Goal: Information Seeking & Learning: Learn about a topic

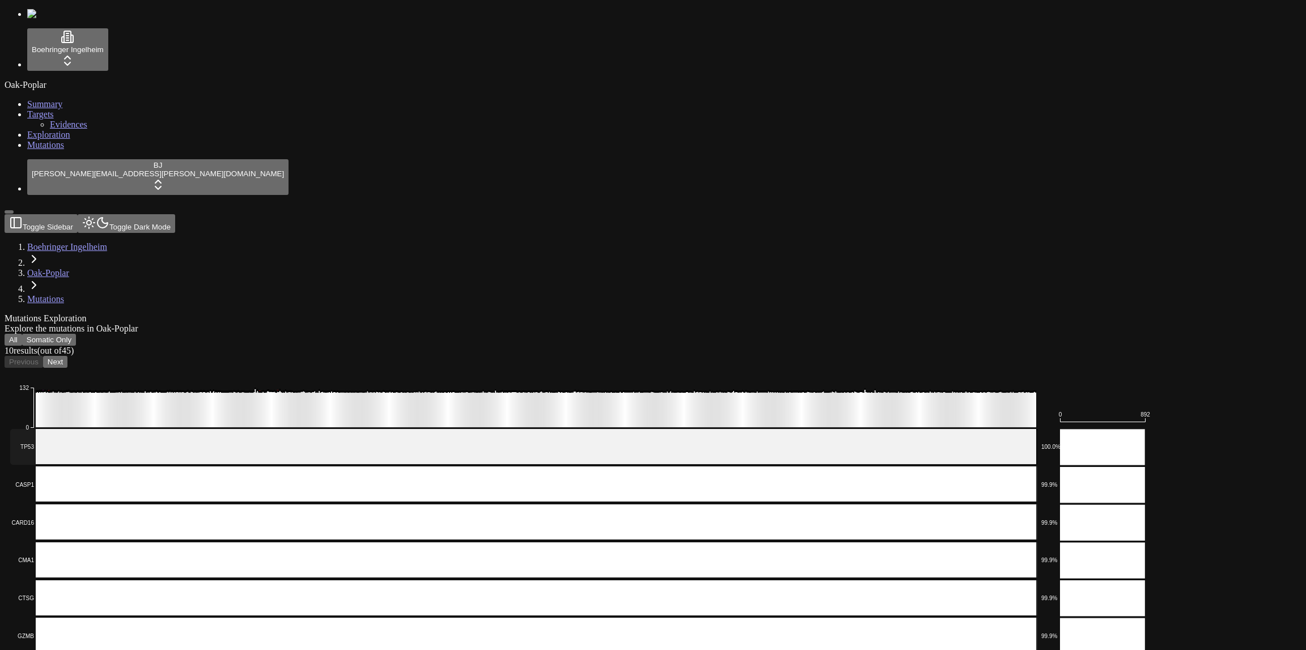
click at [562, 429] on rect at bounding box center [523, 447] width 1027 height 36
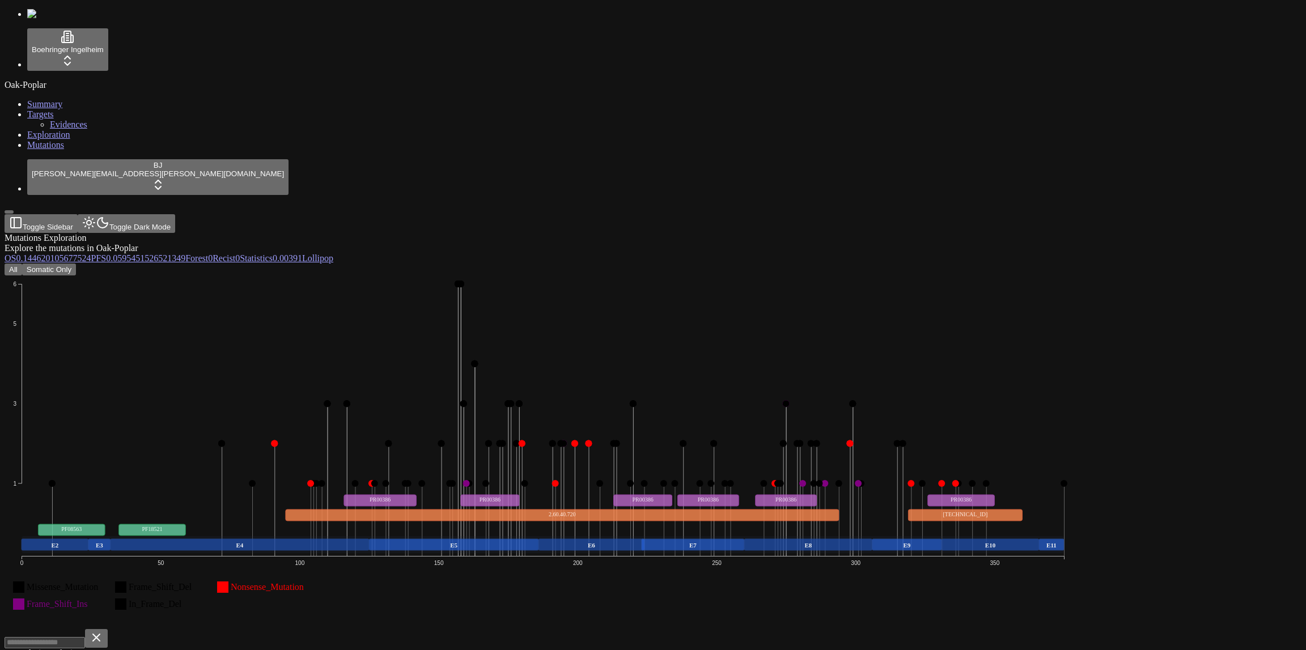
click at [76, 264] on button "Somatic Only" at bounding box center [49, 270] width 54 height 12
click at [22, 264] on button "All" at bounding box center [14, 270] width 18 height 12
click at [76, 264] on button "Somatic Only" at bounding box center [49, 270] width 54 height 12
click at [22, 264] on button "All" at bounding box center [14, 270] width 18 height 12
click at [76, 264] on button "Somatic Only" at bounding box center [49, 270] width 54 height 12
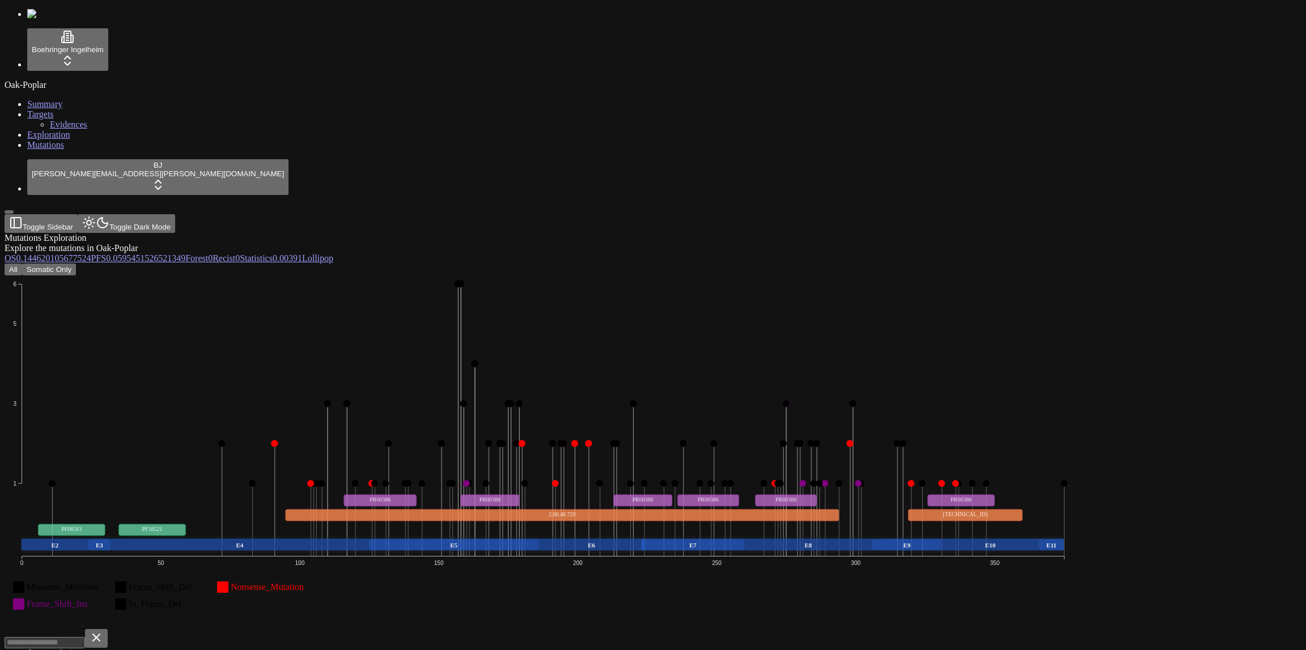
click at [76, 264] on button "Somatic Only" at bounding box center [49, 270] width 54 height 12
click at [16, 253] on span "OS" at bounding box center [10, 258] width 11 height 10
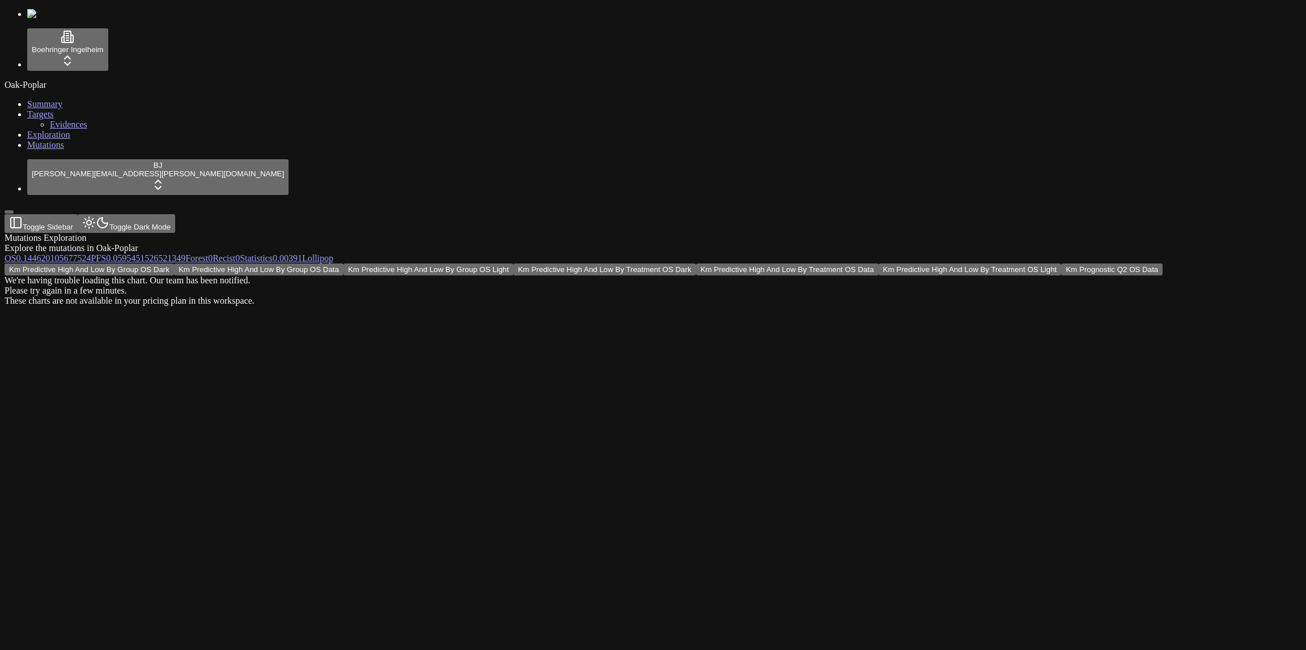
click at [705, 275] on div "We're having trouble loading this chart. Our team has been notified. Please try…" at bounding box center [599, 290] width 1188 height 31
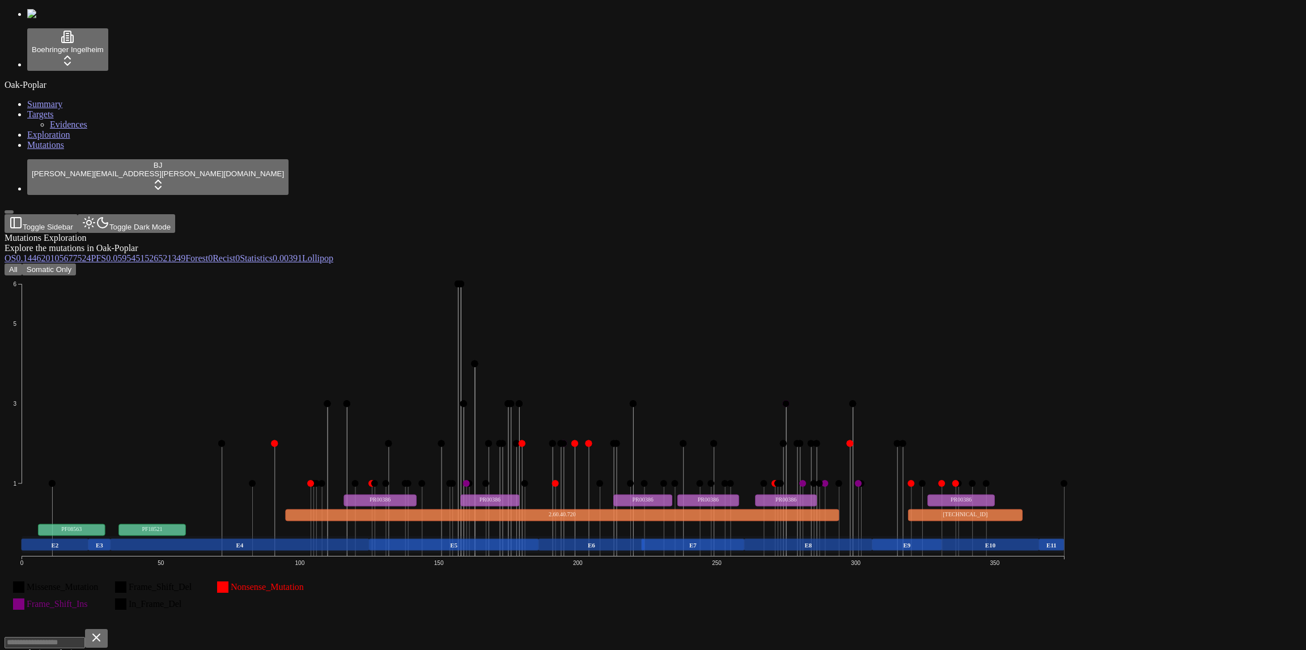
scroll to position [403, 0]
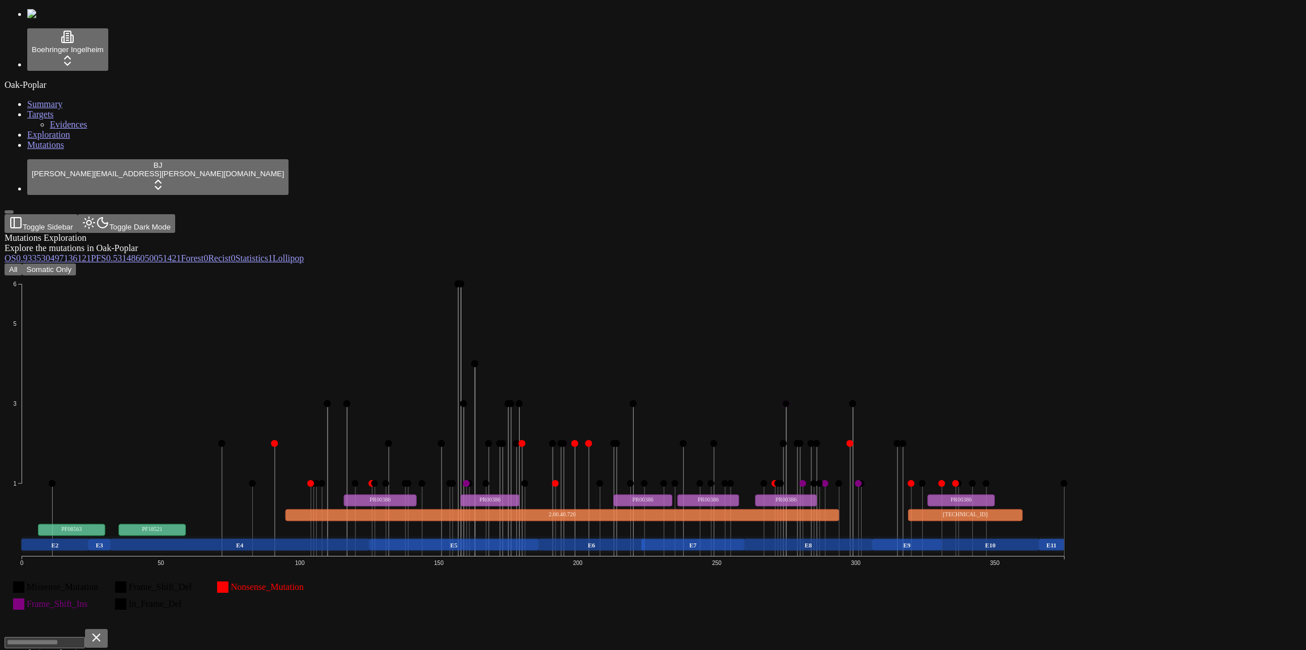
click at [76, 264] on button "Somatic Only" at bounding box center [49, 270] width 54 height 12
click at [22, 264] on button "All" at bounding box center [14, 270] width 18 height 12
click at [76, 264] on button "Somatic Only" at bounding box center [49, 270] width 54 height 12
click at [22, 264] on button "All" at bounding box center [14, 270] width 18 height 12
click at [76, 264] on button "Somatic Only" at bounding box center [49, 270] width 54 height 12
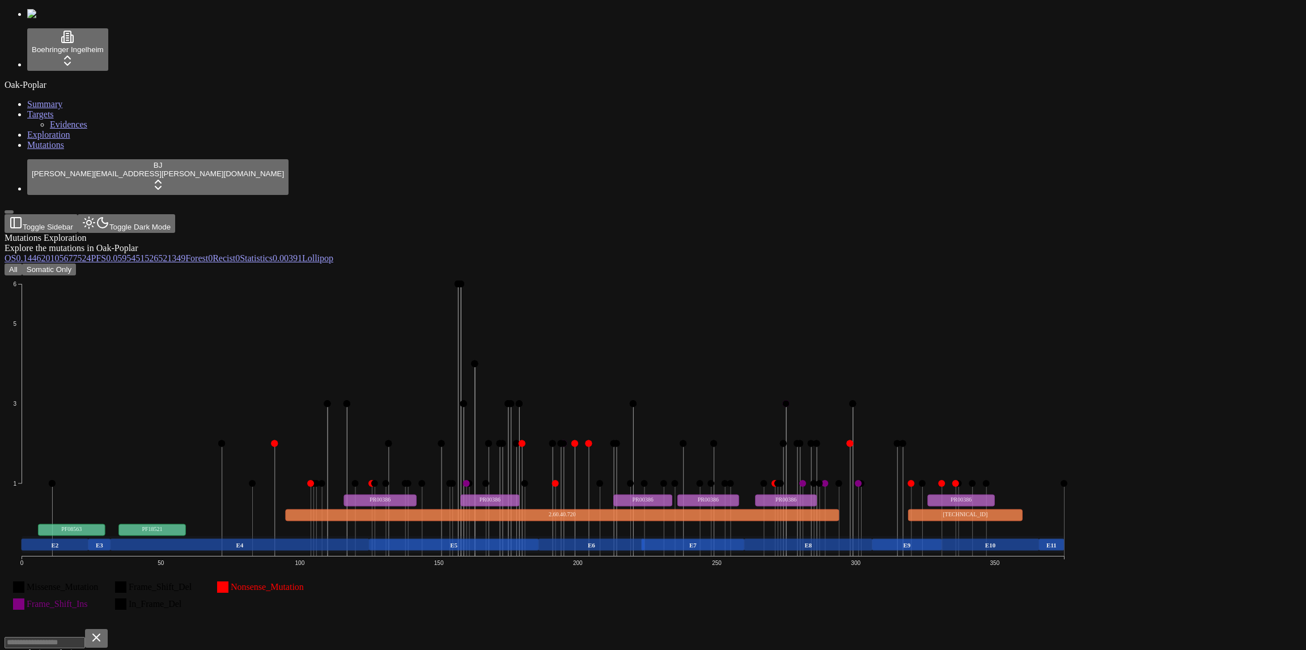
click at [22, 264] on button "All" at bounding box center [14, 270] width 18 height 12
click at [78, 648] on span "(out of 778 )" at bounding box center [57, 653] width 41 height 10
click at [533, 492] on icon "Missense_Mutation Frame_Shift_Del Nonsense_Mutation Frame_Shift_Ins In_Frame_De…" at bounding box center [543, 450] width 1076 height 351
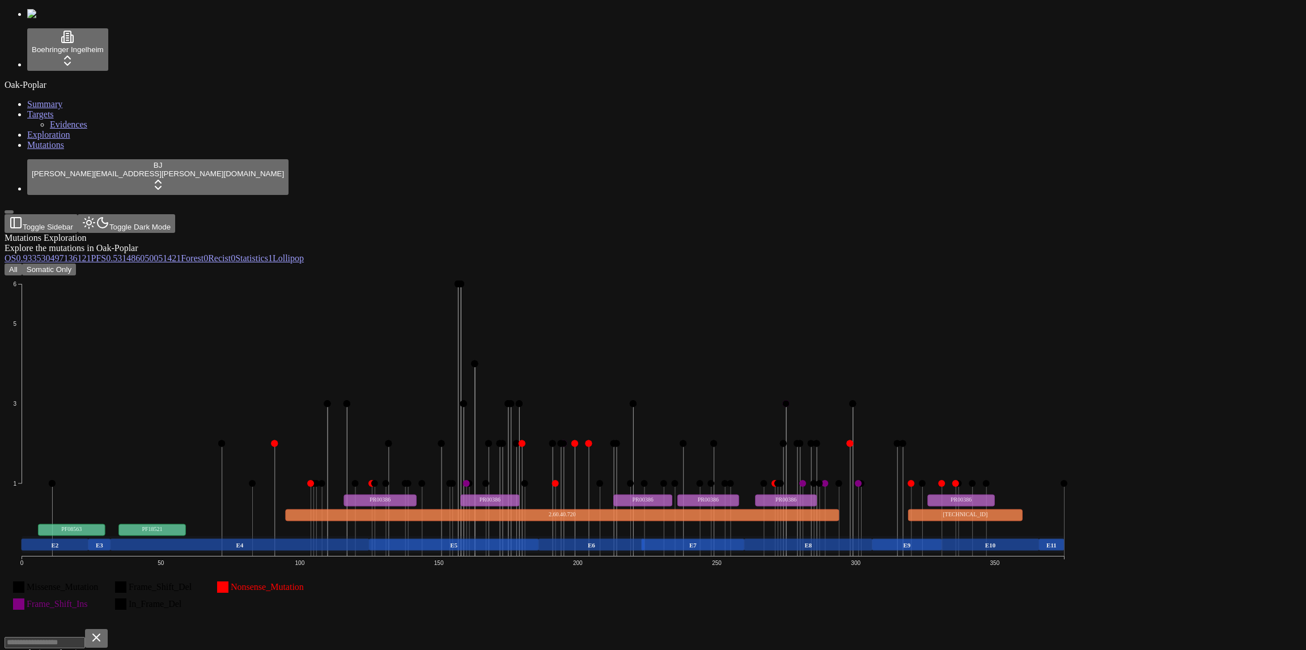
click at [76, 264] on button "Somatic Only" at bounding box center [49, 270] width 54 height 12
click at [295, 264] on div "All Somatic Only" at bounding box center [599, 270] width 1188 height 12
click at [302, 233] on div "Mutations Exploration Explore the mutations in Oak-Poplar" at bounding box center [599, 243] width 1188 height 20
click at [405, 233] on div "Mutations Exploration" at bounding box center [599, 238] width 1188 height 10
click at [76, 264] on button "Somatic Only" at bounding box center [49, 270] width 54 height 12
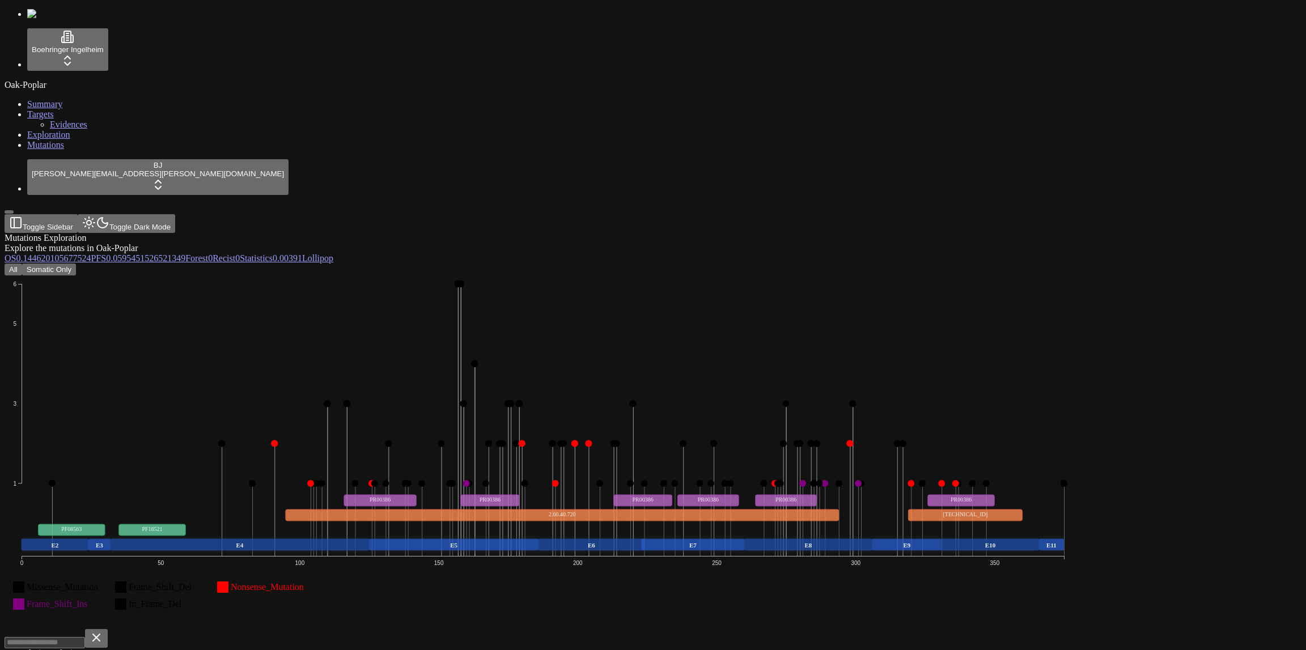
click at [780, 483] on icon "Missense_Mutation Frame_Shift_Del Nonsense_Mutation Frame_Shift_Ins In_Frame_De…" at bounding box center [543, 450] width 1076 height 351
click at [91, 253] on span "0.144620105677524" at bounding box center [53, 258] width 75 height 10
click at [74, 648] on span "(out of 44 )" at bounding box center [55, 653] width 36 height 10
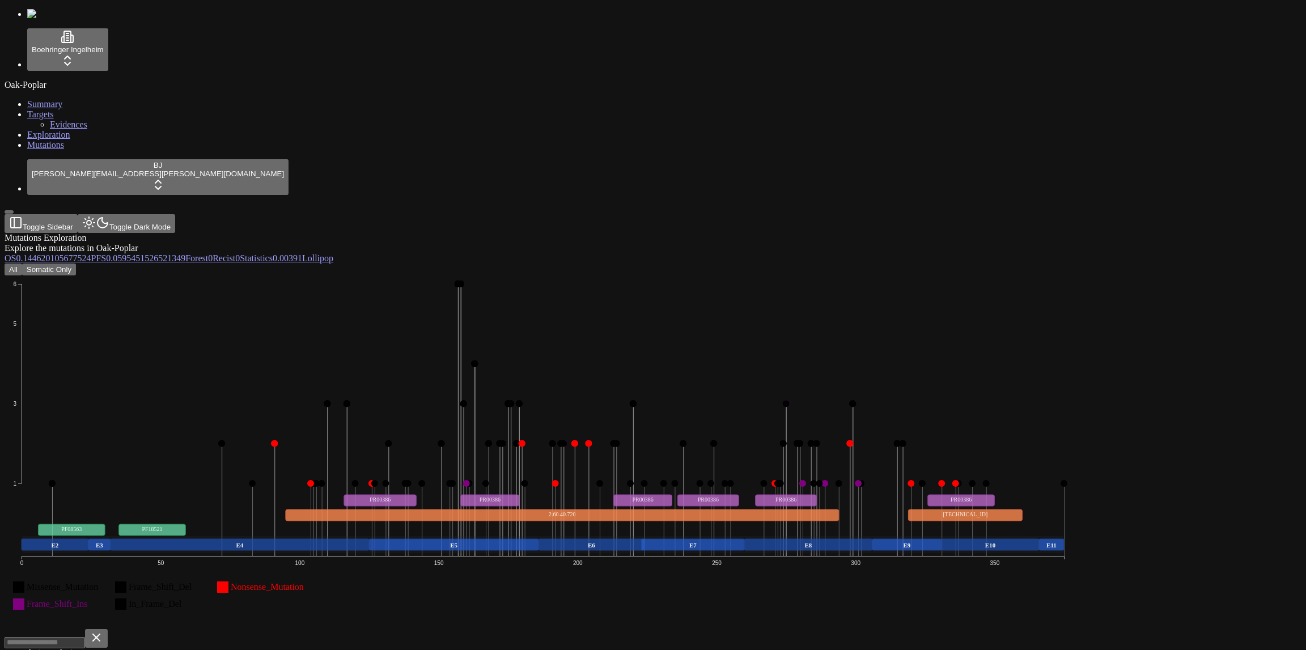
click at [507, 233] on div "Mutations Exploration Explore the mutations in Oak-Poplar" at bounding box center [599, 243] width 1188 height 20
click at [76, 264] on button "Somatic Only" at bounding box center [49, 270] width 54 height 12
click at [22, 264] on button "All" at bounding box center [14, 270] width 18 height 12
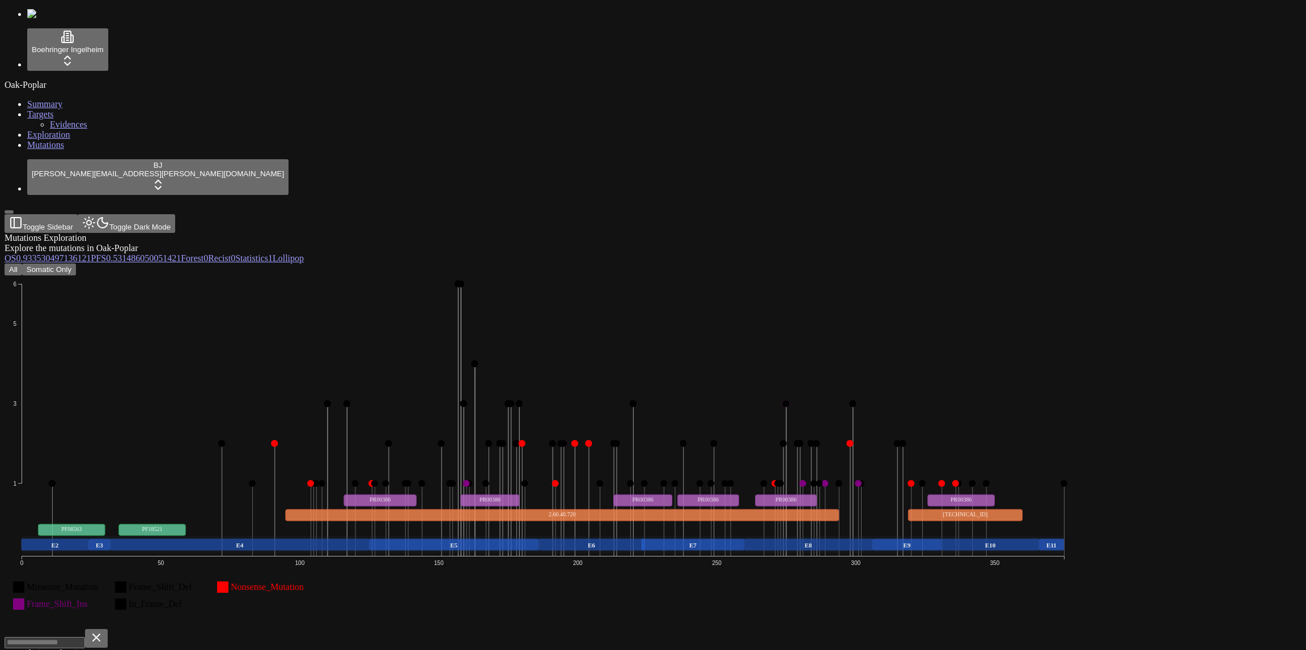
scroll to position [0, 0]
click at [544, 233] on div "Mutations Exploration" at bounding box center [599, 238] width 1188 height 10
click at [76, 264] on button "Somatic Only" at bounding box center [49, 270] width 54 height 12
